Goal: Transaction & Acquisition: Purchase product/service

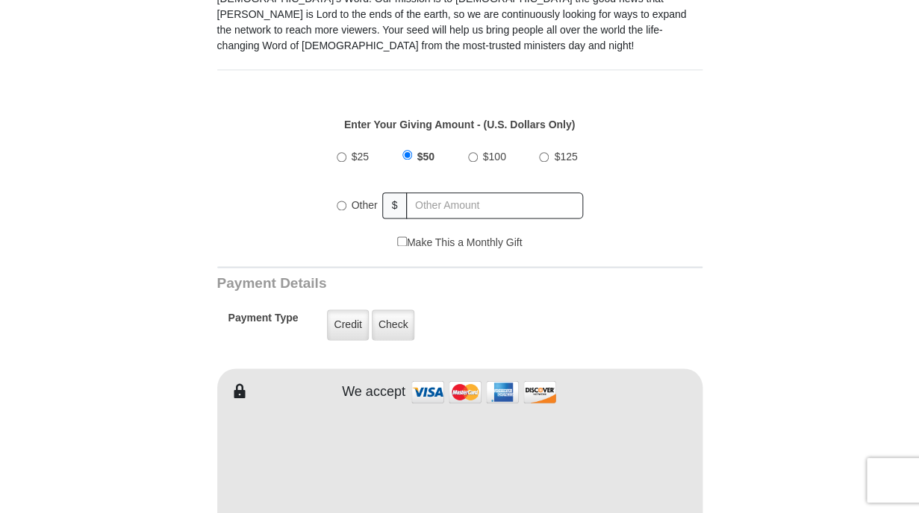
scroll to position [499, 0]
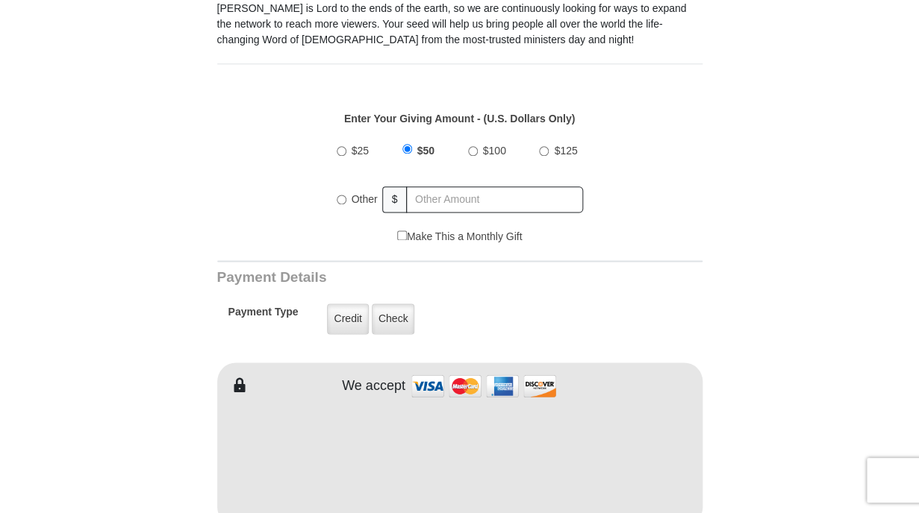
click at [475, 150] on input "$100" at bounding box center [473, 151] width 10 height 10
radio input "true"
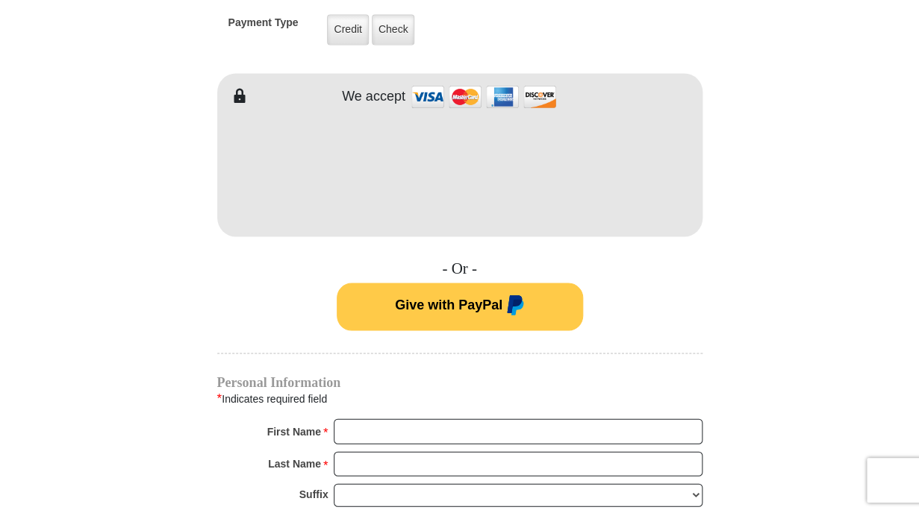
scroll to position [790, 0]
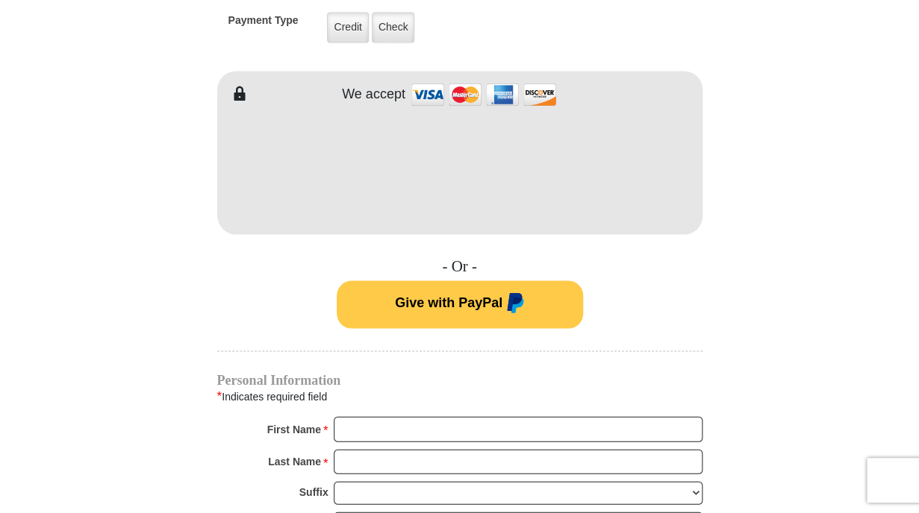
click at [181, 265] on form "VICTORY Channel Online Giving VICTORY Channel is a worldwide, on-air television…" at bounding box center [459, 152] width 851 height 1785
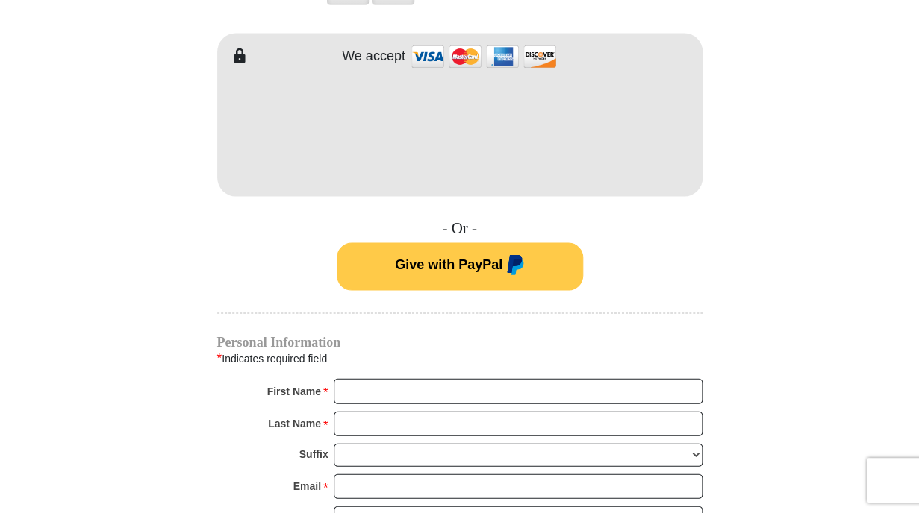
scroll to position [827, 0]
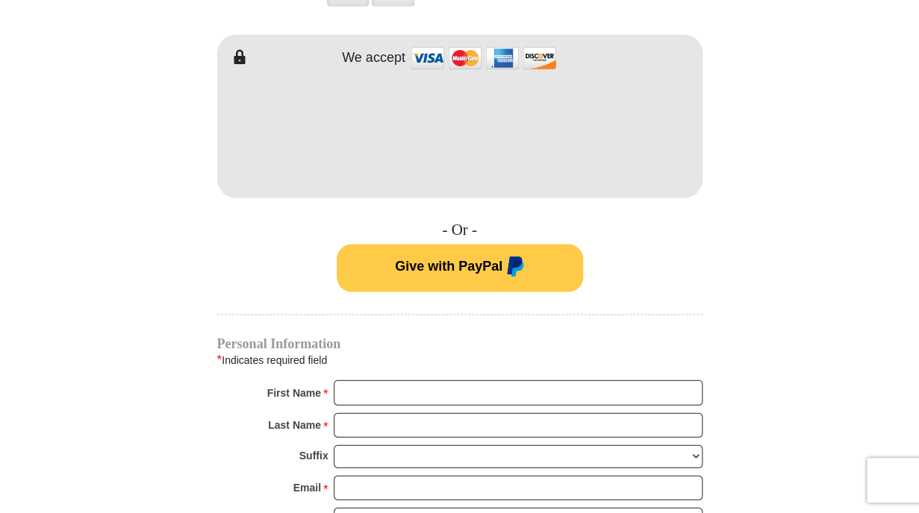
click at [142, 207] on form "VICTORY Channel Online Giving VICTORY Channel is a worldwide, on-air television…" at bounding box center [459, 115] width 851 height 1785
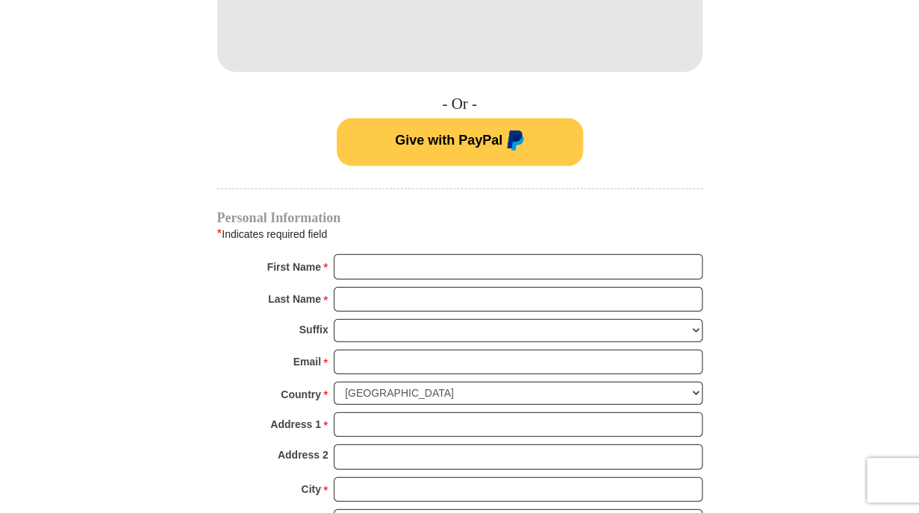
scroll to position [987, 0]
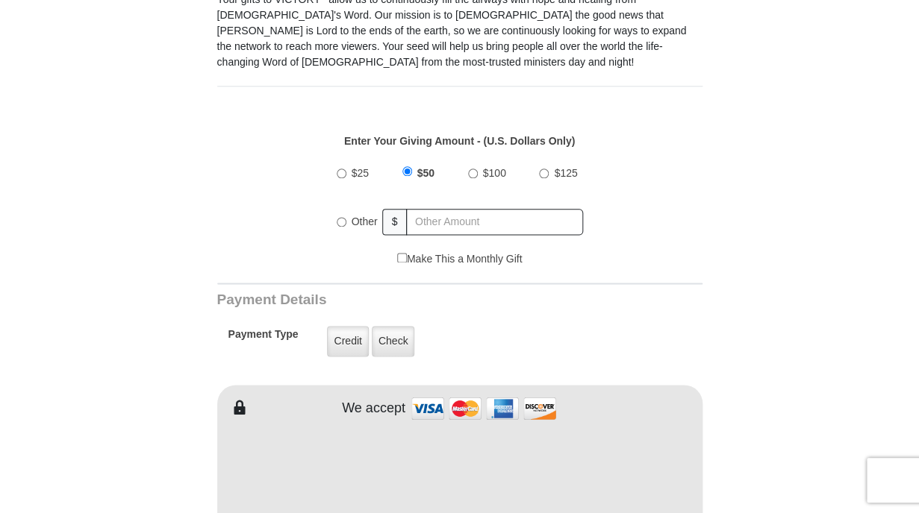
scroll to position [494, 0]
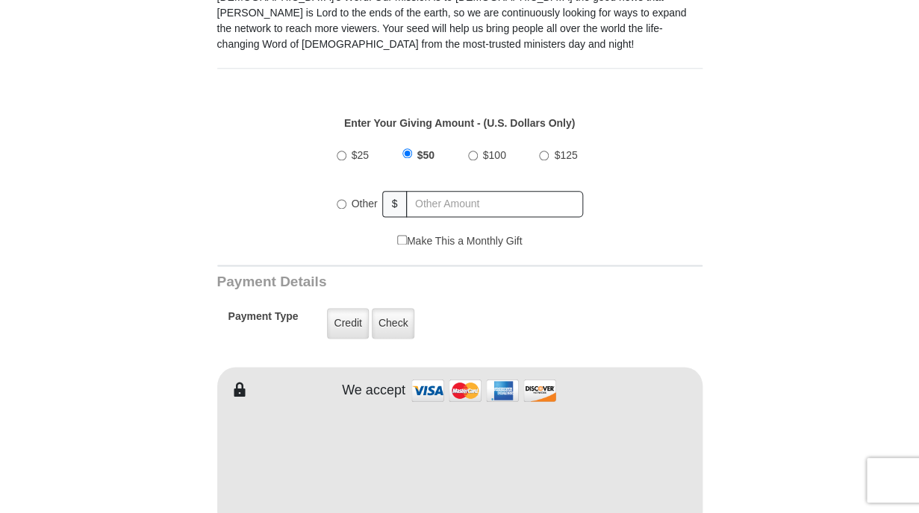
click at [474, 153] on input "$100" at bounding box center [473, 156] width 10 height 10
radio input "true"
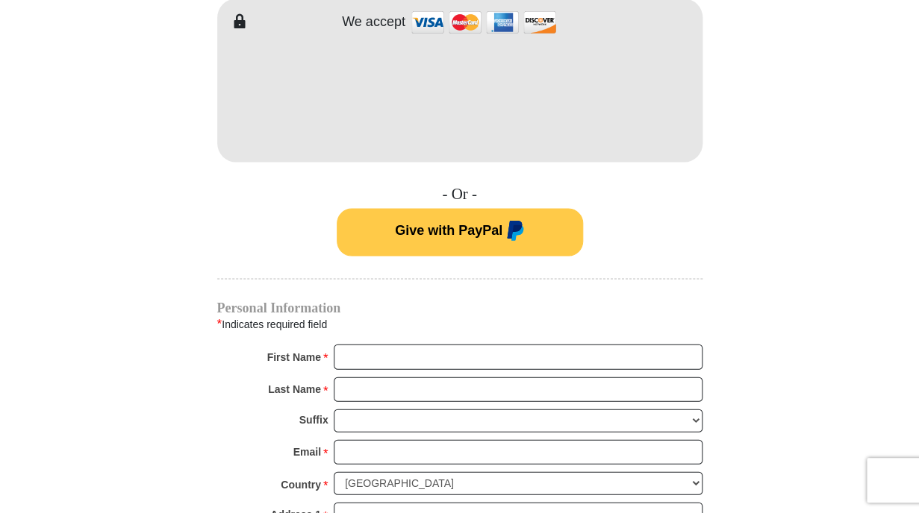
scroll to position [864, 0]
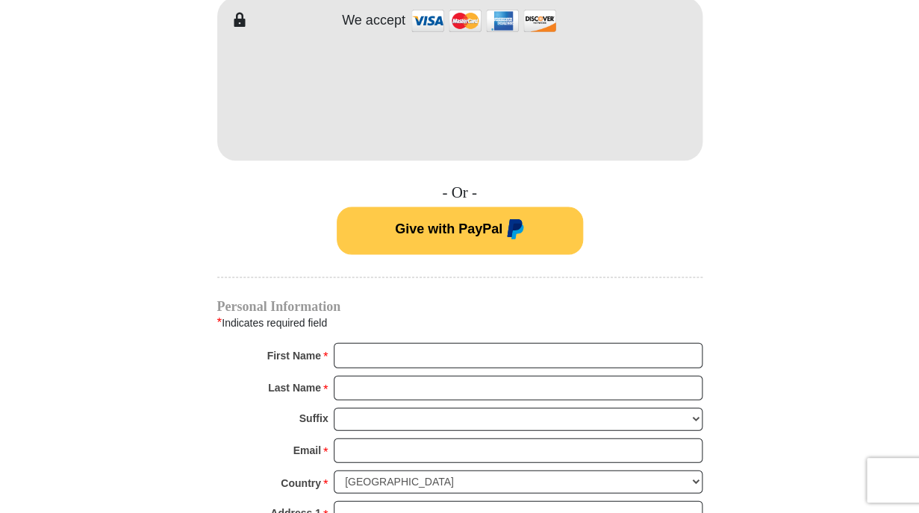
click at [449, 228] on span "Give with PayPal" at bounding box center [448, 229] width 107 height 15
